Goal: Task Accomplishment & Management: Use online tool/utility

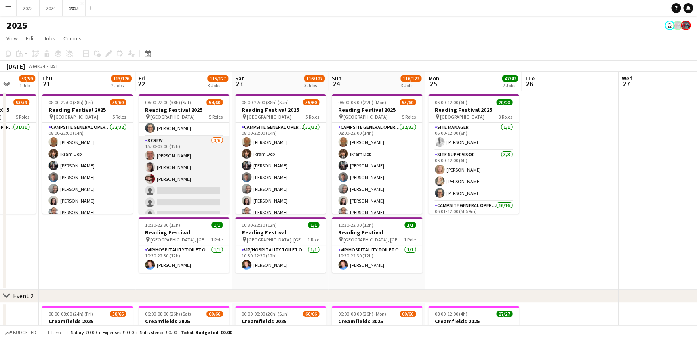
scroll to position [440, 0]
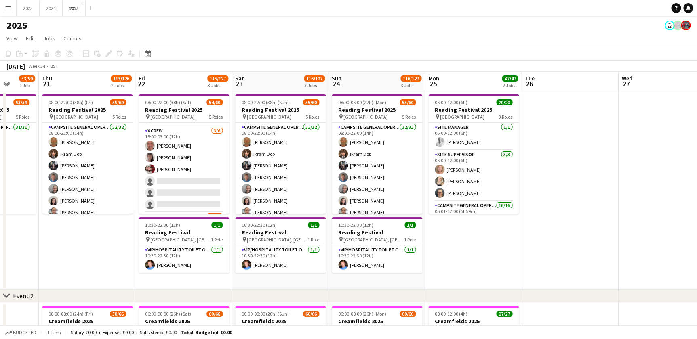
drag, startPoint x: 244, startPoint y: 280, endPoint x: 292, endPoint y: 279, distance: 48.5
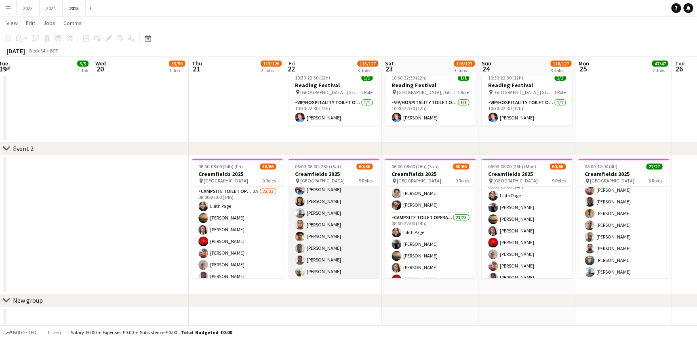
scroll to position [676, 0]
